Goal: Task Accomplishment & Management: Use online tool/utility

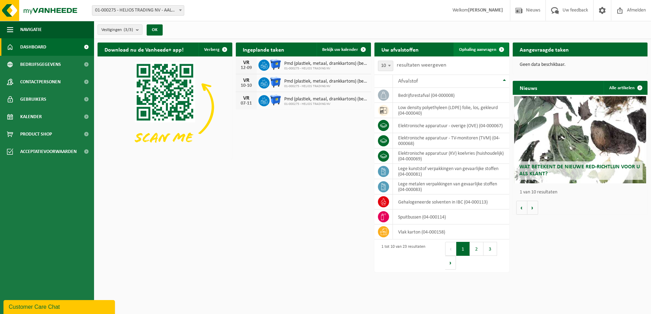
click at [473, 48] on span "Ophaling aanvragen" at bounding box center [477, 49] width 37 height 5
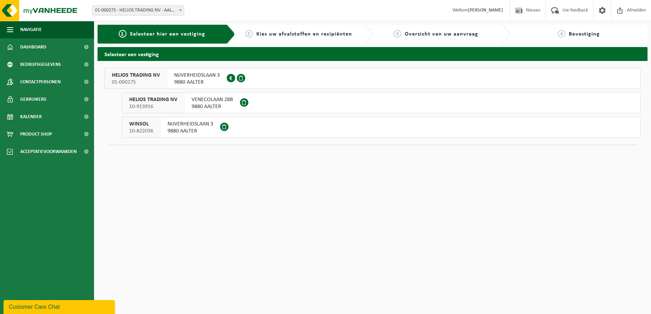
click at [136, 76] on span "HELIOS TRADING NV" at bounding box center [136, 75] width 48 height 7
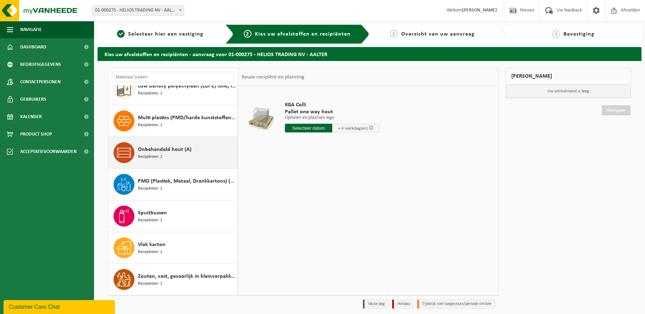
scroll to position [23, 0]
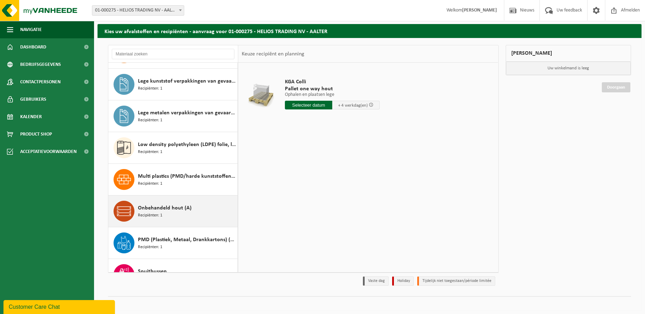
click at [162, 211] on span "Onbehandeld hout (A)" at bounding box center [165, 208] width 54 height 8
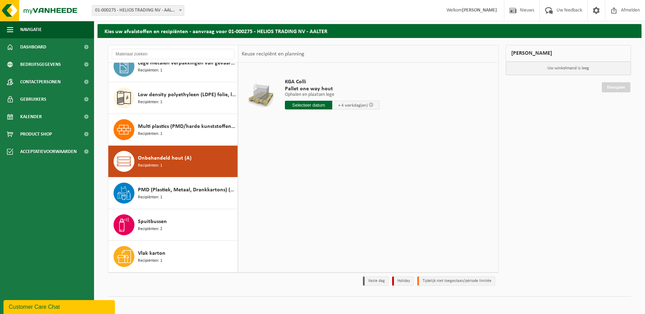
scroll to position [361, 0]
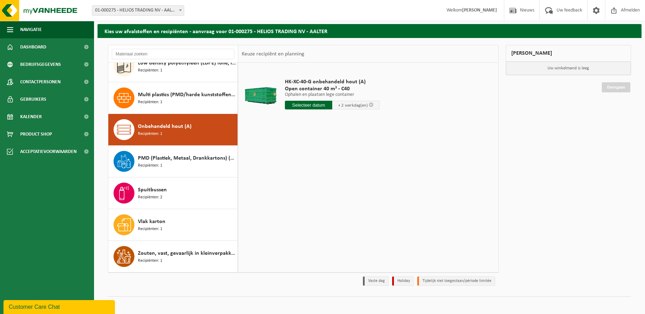
click at [308, 104] on input "text" at bounding box center [308, 105] width 47 height 9
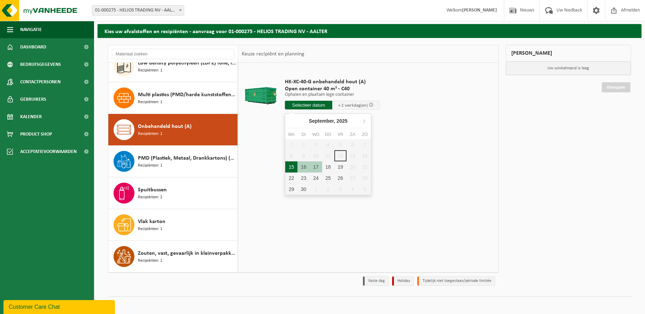
click at [292, 165] on div "15" at bounding box center [291, 166] width 12 height 11
type input "Van 2025-09-15"
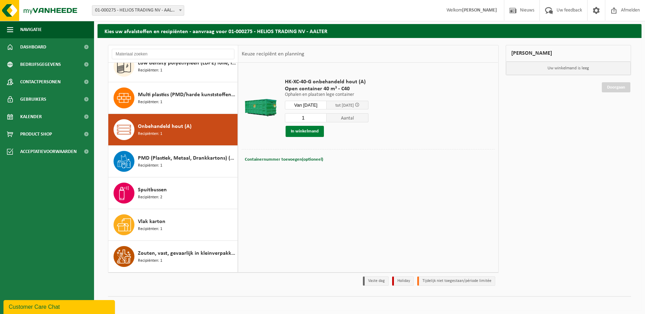
click at [308, 131] on button "In winkelmand" at bounding box center [305, 131] width 38 height 11
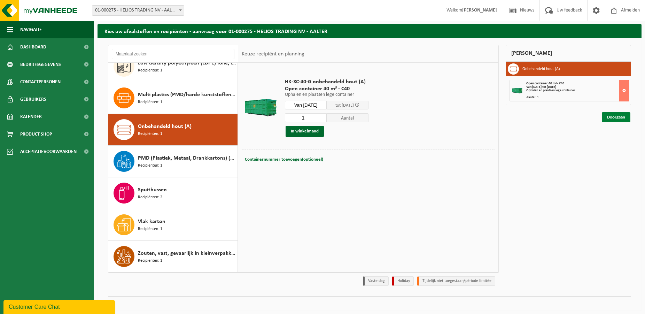
click at [616, 115] on link "Doorgaan" at bounding box center [616, 117] width 29 height 10
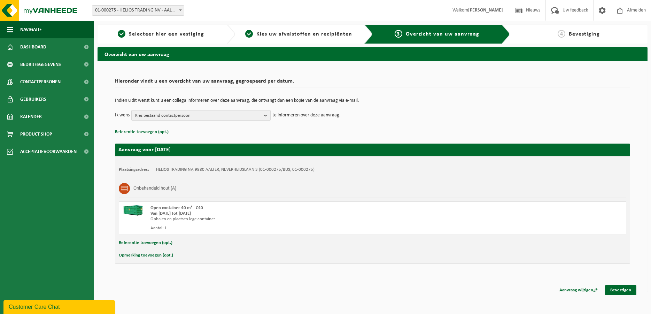
click at [266, 115] on b "button" at bounding box center [267, 115] width 6 height 10
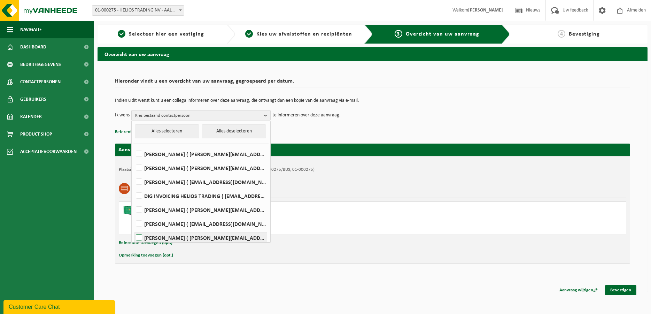
click at [139, 237] on label "PETER SCHOONBAERT ( peter.schoonbaert@winsol.eu )" at bounding box center [201, 237] width 132 height 10
click at [133, 229] on input "PETER SCHOONBAERT ( peter.schoonbaert@winsol.eu )" at bounding box center [133, 229] width 0 height 0
checkbox input "true"
click at [614, 290] on link "Bevestigen" at bounding box center [620, 290] width 31 height 10
